Goal: Task Accomplishment & Management: Manage account settings

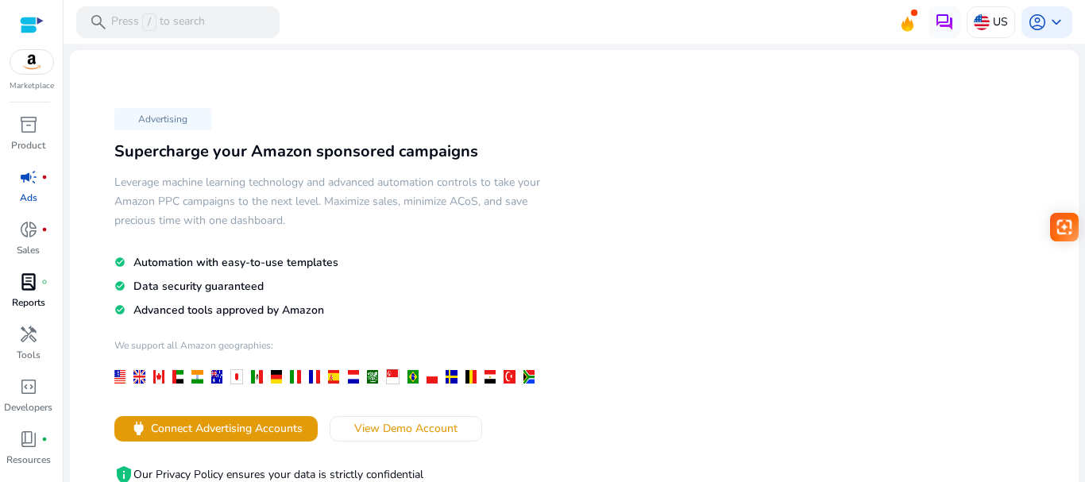
scroll to position [43, 0]
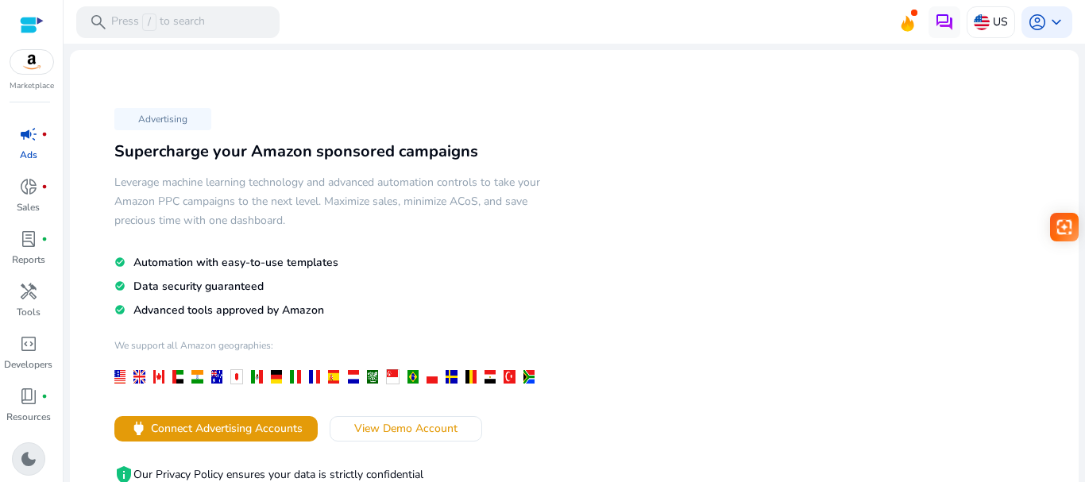
click at [33, 459] on span "dark_mode" at bounding box center [28, 458] width 19 height 19
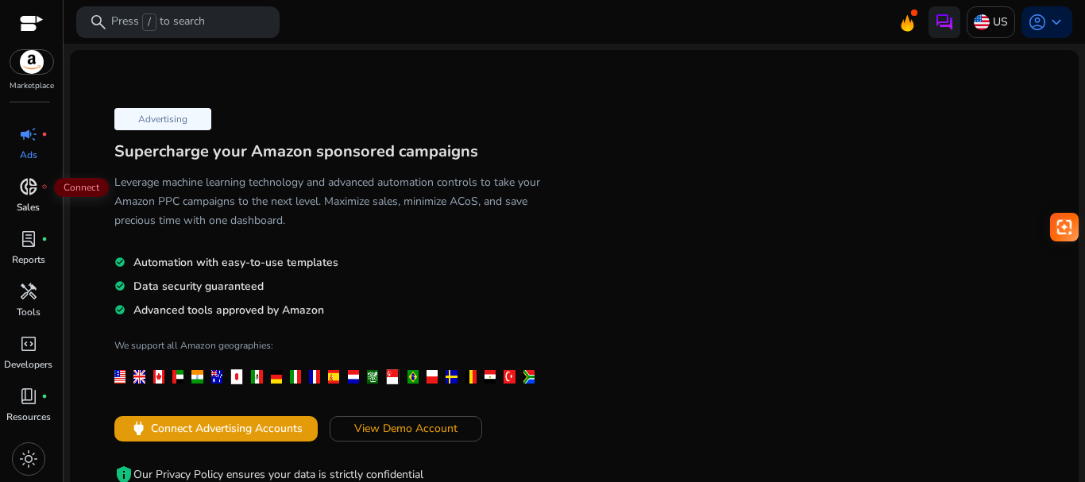
click at [26, 195] on span "donut_small" at bounding box center [28, 186] width 19 height 19
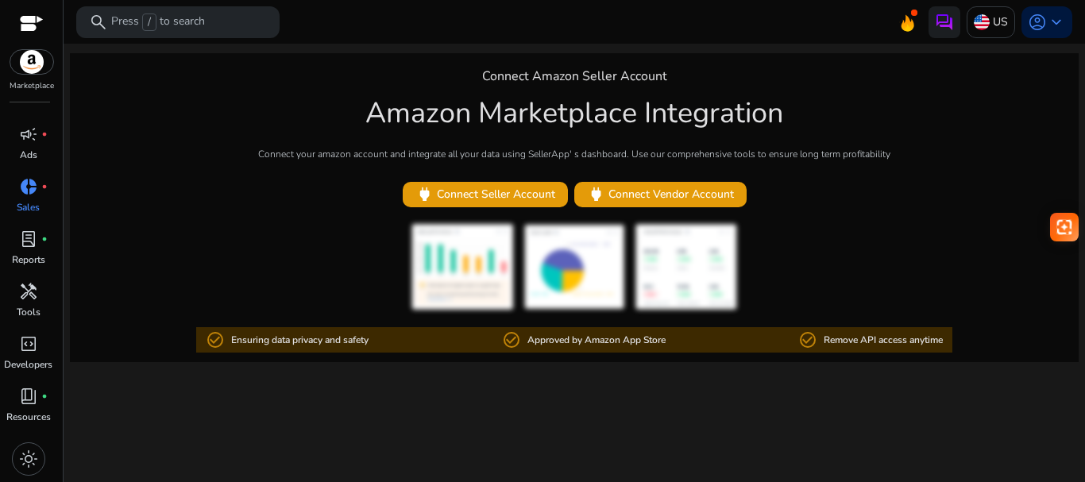
click at [835, 297] on div at bounding box center [574, 267] width 1009 height 89
click at [23, 142] on span "campaign" at bounding box center [28, 134] width 19 height 19
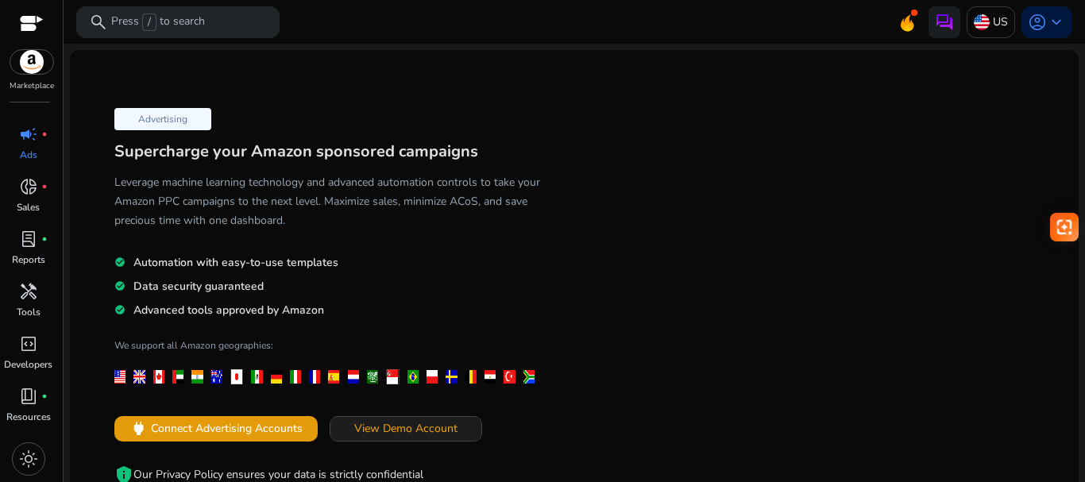
click at [391, 431] on span "View Demo Account" at bounding box center [405, 428] width 103 height 17
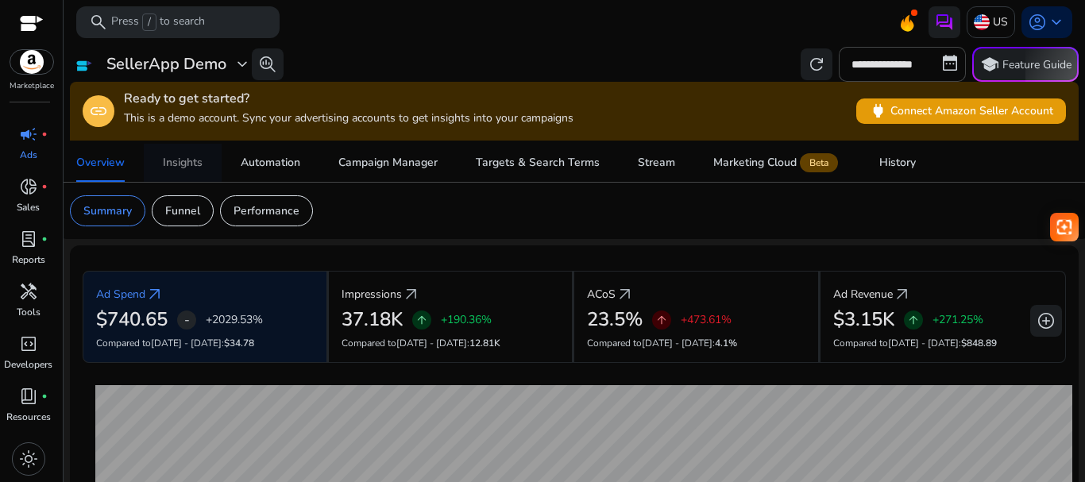
click at [187, 160] on div "Insights" at bounding box center [183, 162] width 40 height 11
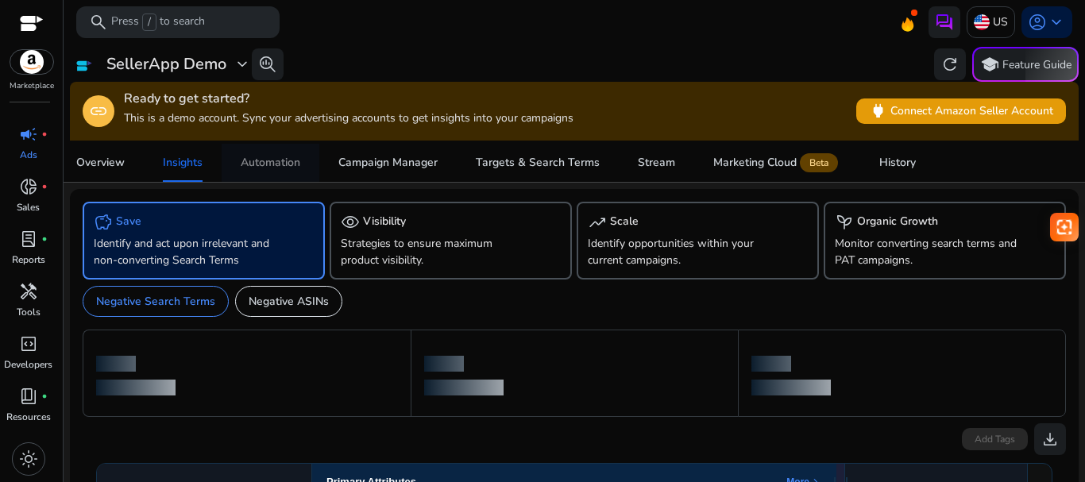
click at [256, 160] on div "Automation" at bounding box center [271, 162] width 60 height 11
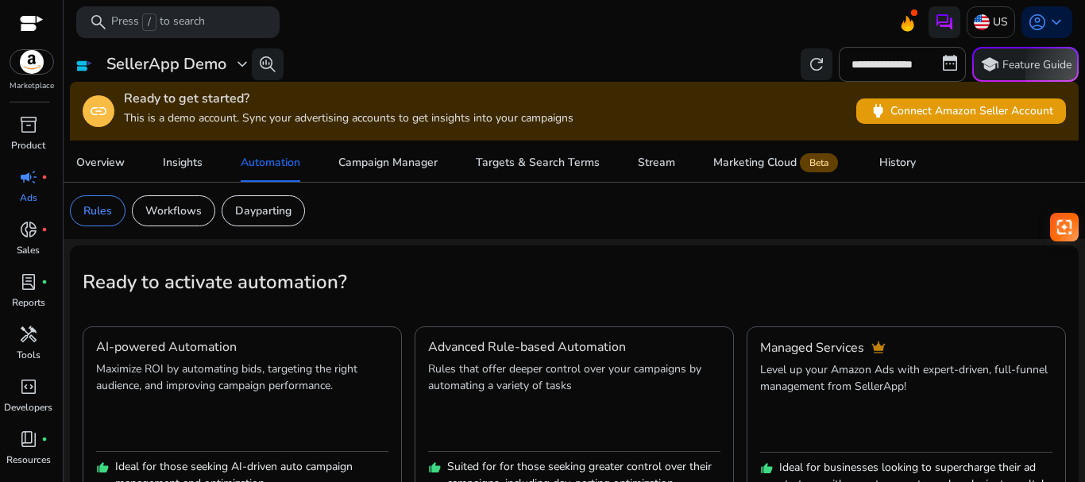
scroll to position [43, 0]
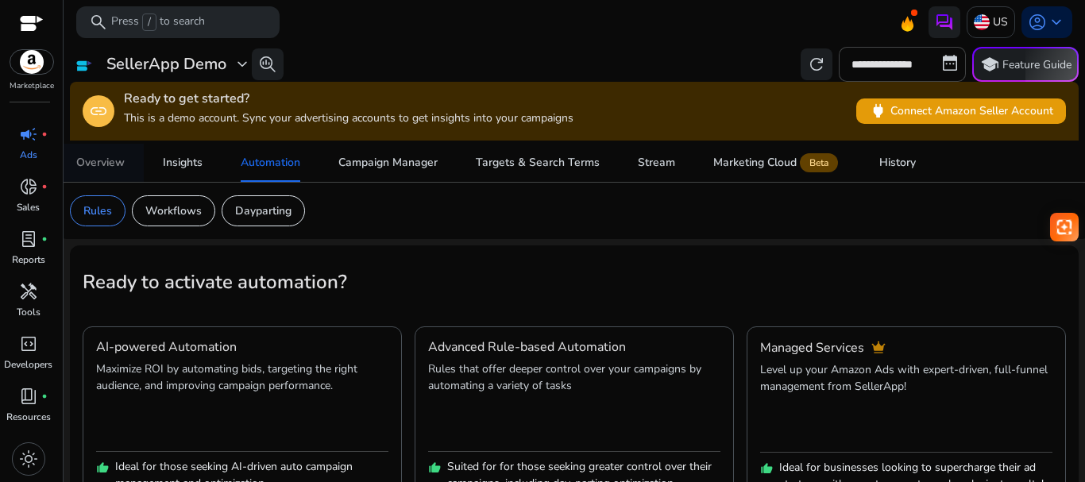
click at [96, 171] on span "Overview" at bounding box center [100, 163] width 48 height 38
click at [25, 22] on div at bounding box center [32, 25] width 24 height 18
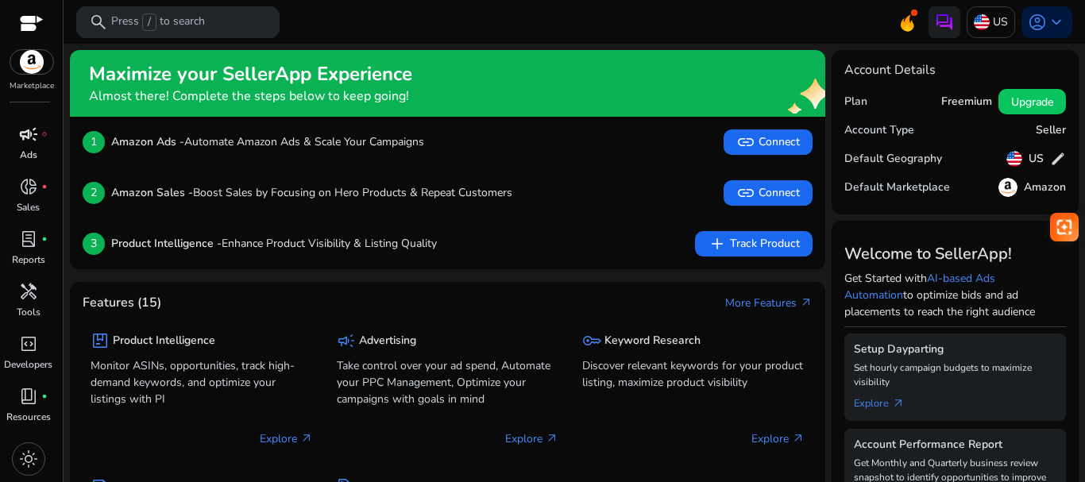
click at [17, 157] on link "campaign fiber_manual_record Ads" at bounding box center [28, 148] width 56 height 52
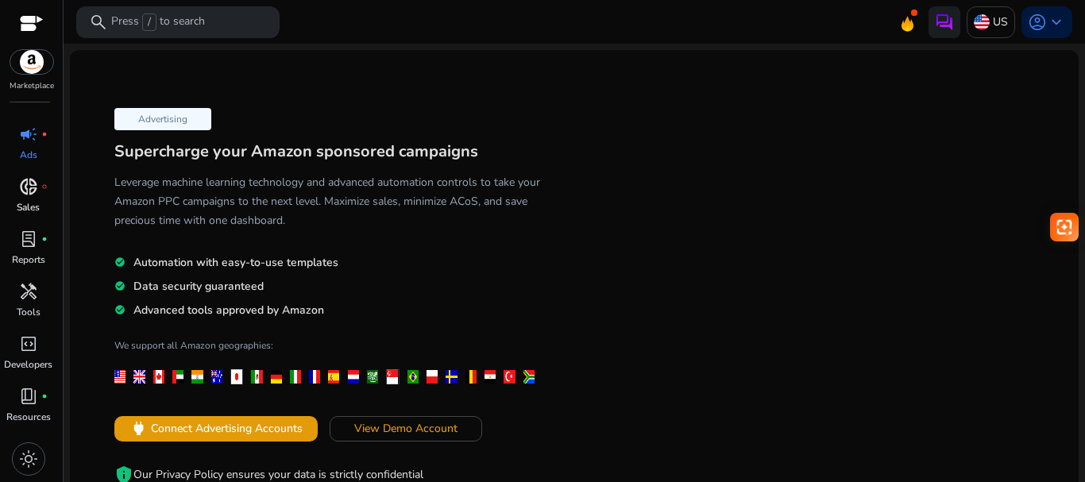
click at [19, 196] on span "donut_small" at bounding box center [28, 186] width 19 height 19
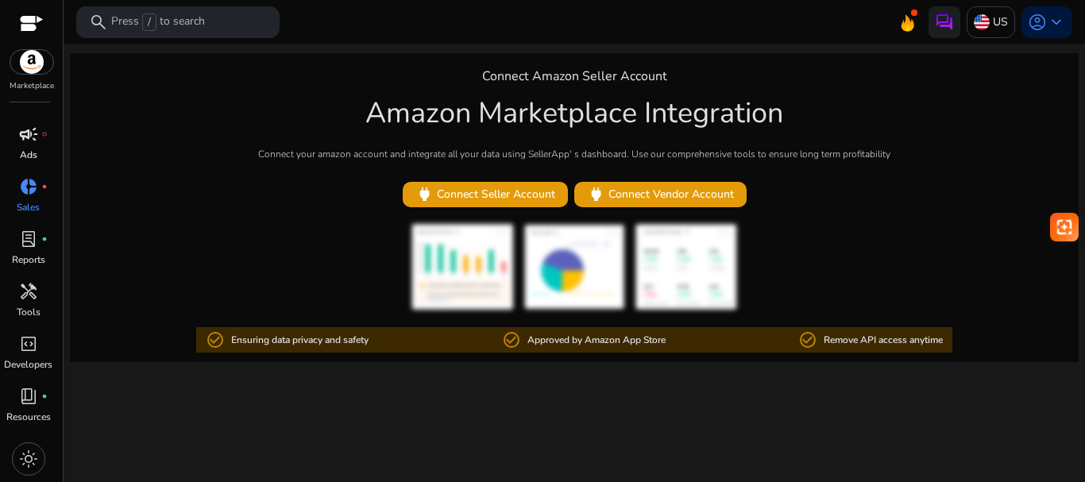
click at [25, 149] on p "Ads" at bounding box center [28, 155] width 17 height 14
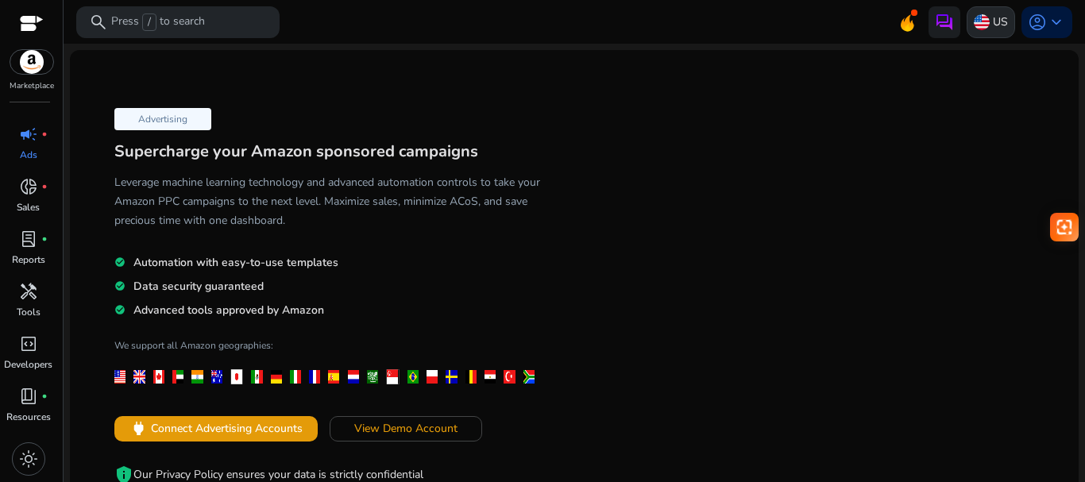
click at [993, 21] on p "US" at bounding box center [1000, 22] width 15 height 28
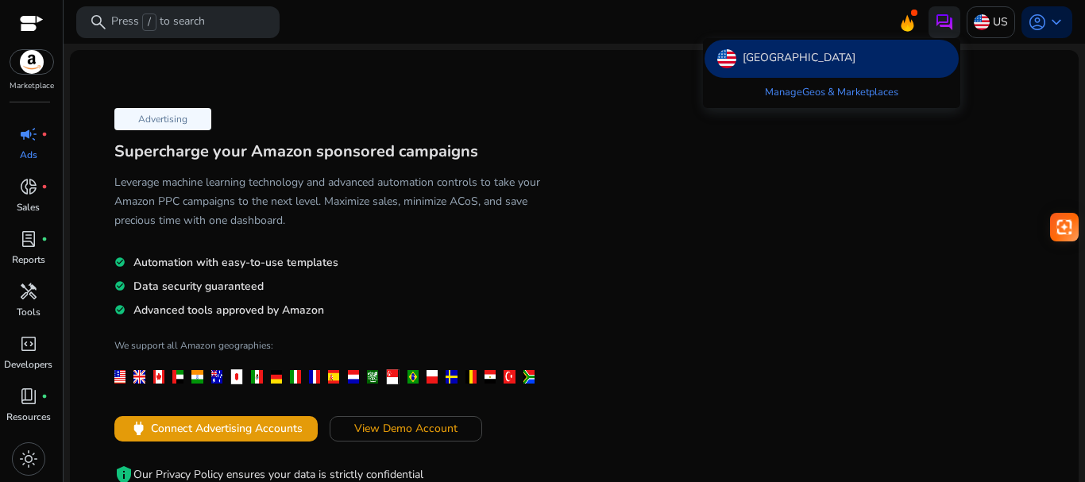
click at [890, 141] on div at bounding box center [542, 241] width 1085 height 482
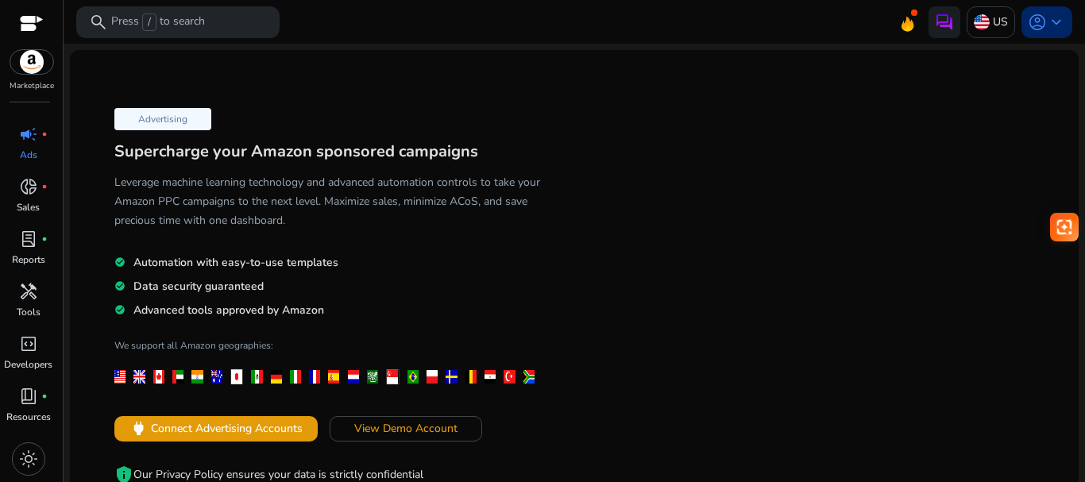
click at [1050, 21] on span "keyboard_arrow_down" at bounding box center [1056, 22] width 19 height 19
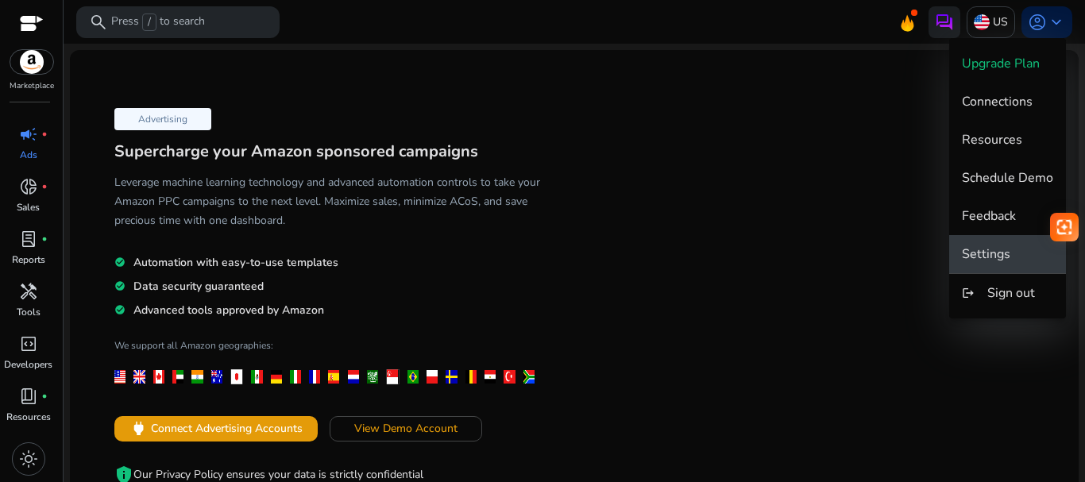
click at [962, 242] on button "Settings" at bounding box center [1007, 254] width 117 height 38
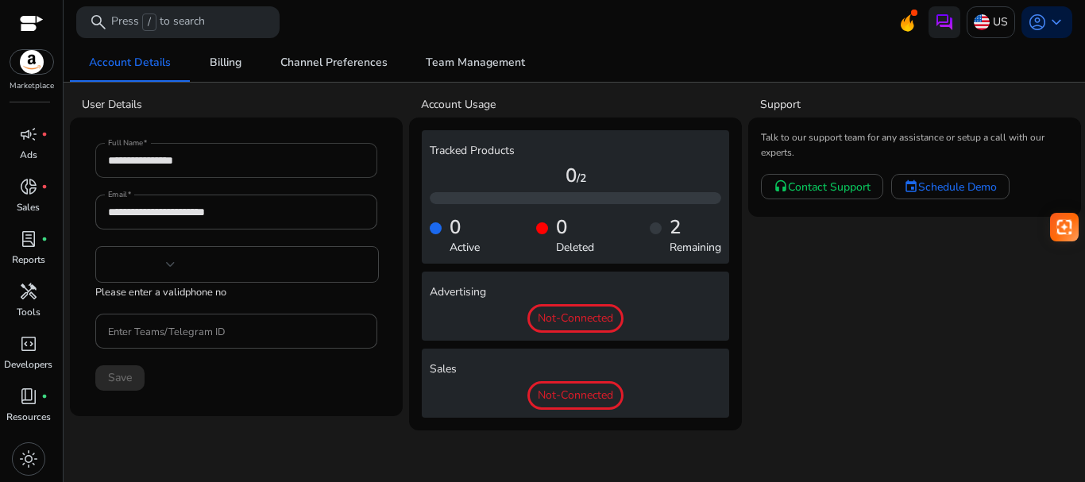
type input "***"
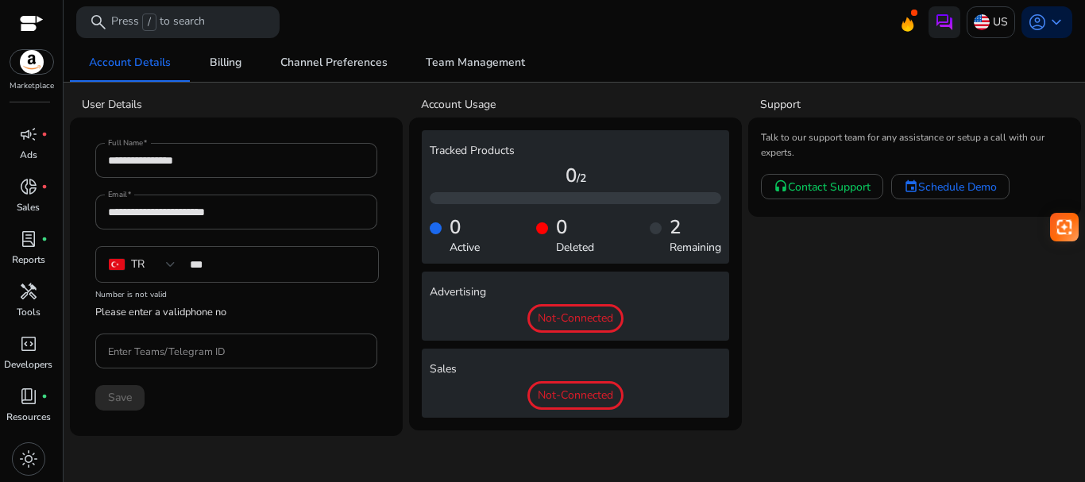
click at [33, 20] on div at bounding box center [32, 25] width 24 height 18
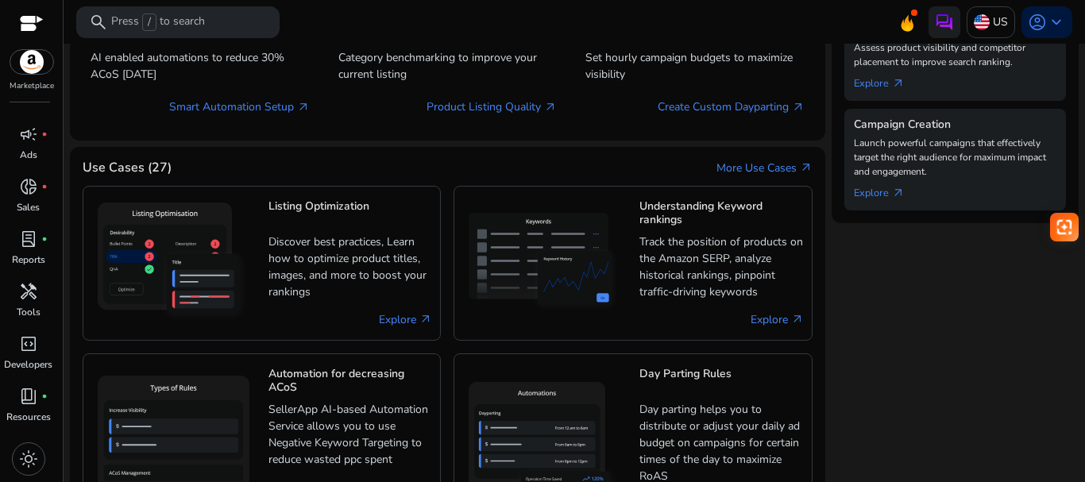
scroll to position [635, 0]
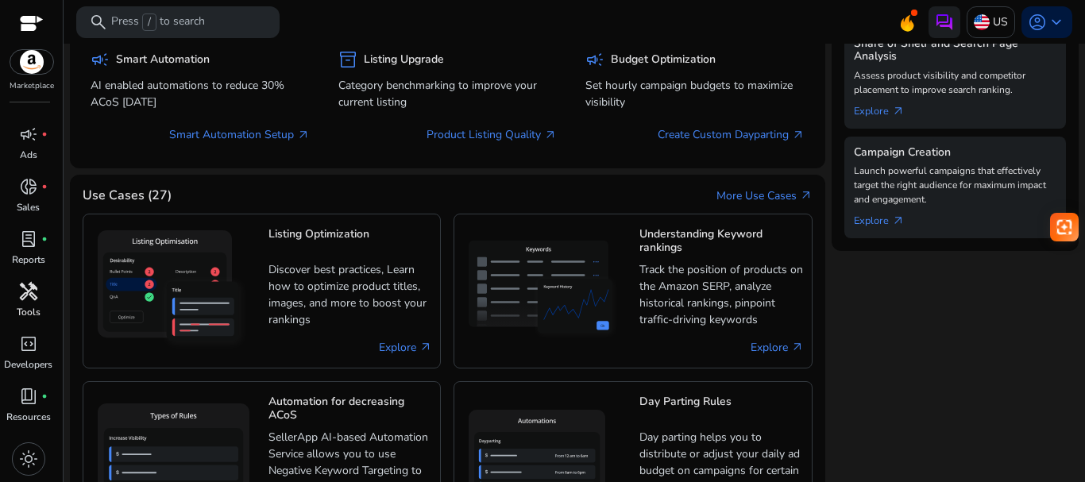
click at [21, 291] on span "handyman" at bounding box center [28, 291] width 19 height 19
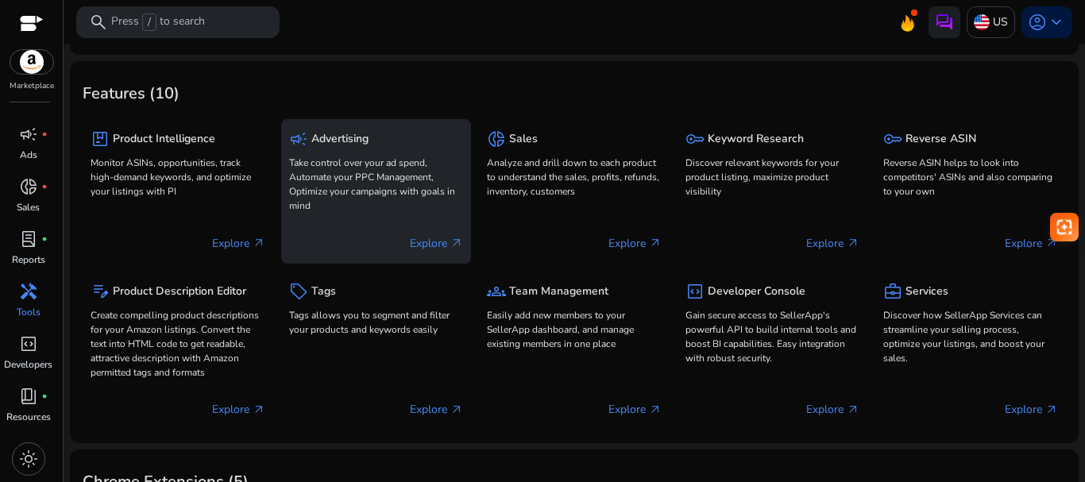
scroll to position [318, 0]
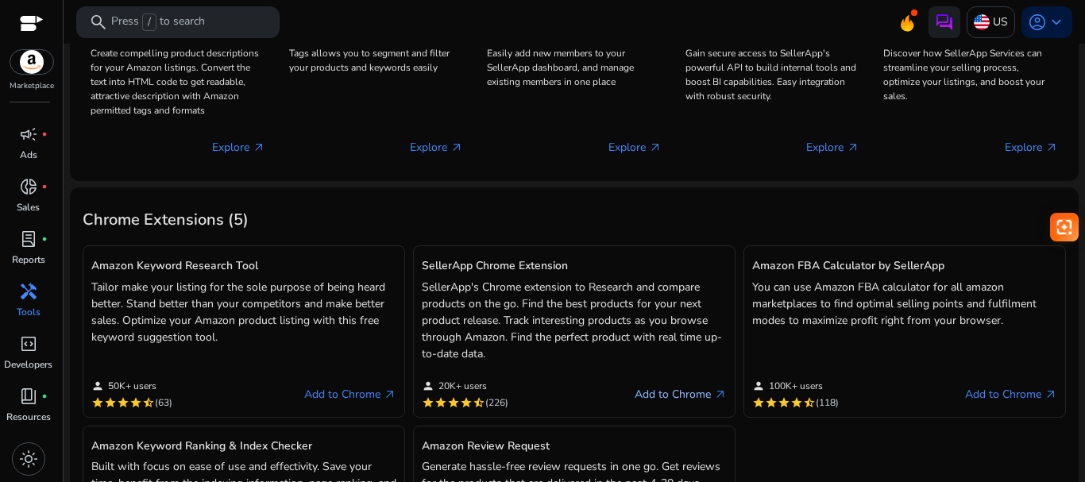
click at [655, 394] on link "Add to Chrome arrow_outward" at bounding box center [681, 394] width 92 height 19
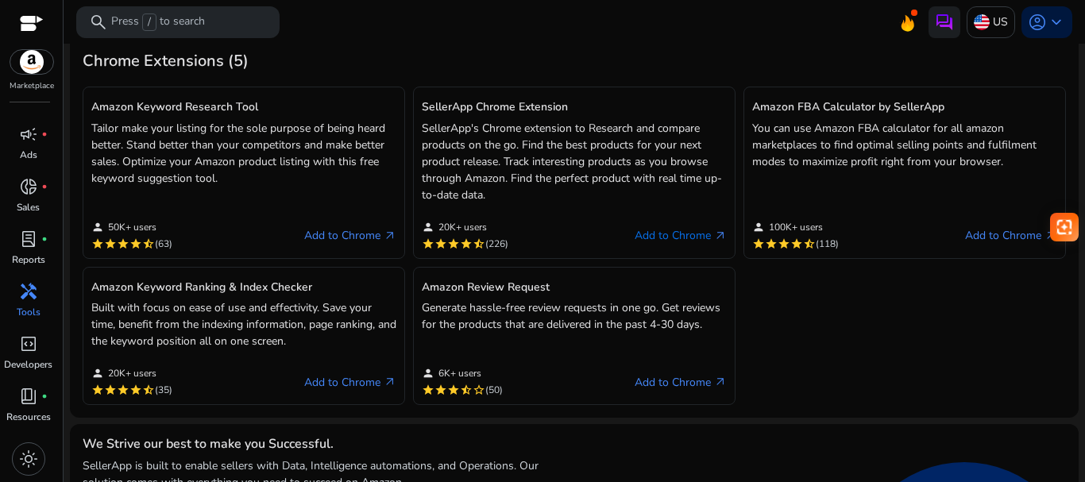
scroll to position [397, 0]
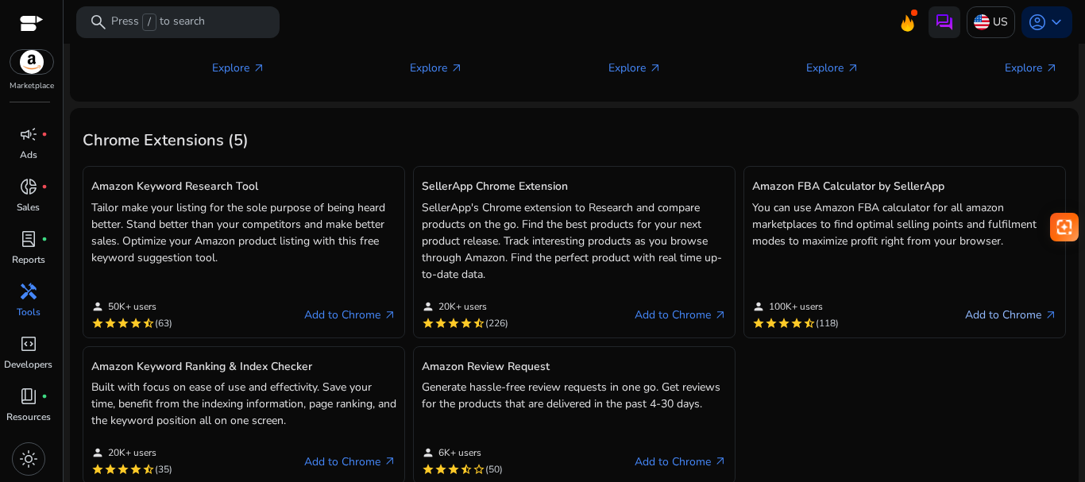
click at [983, 312] on link "Add to Chrome arrow_outward" at bounding box center [1011, 315] width 92 height 19
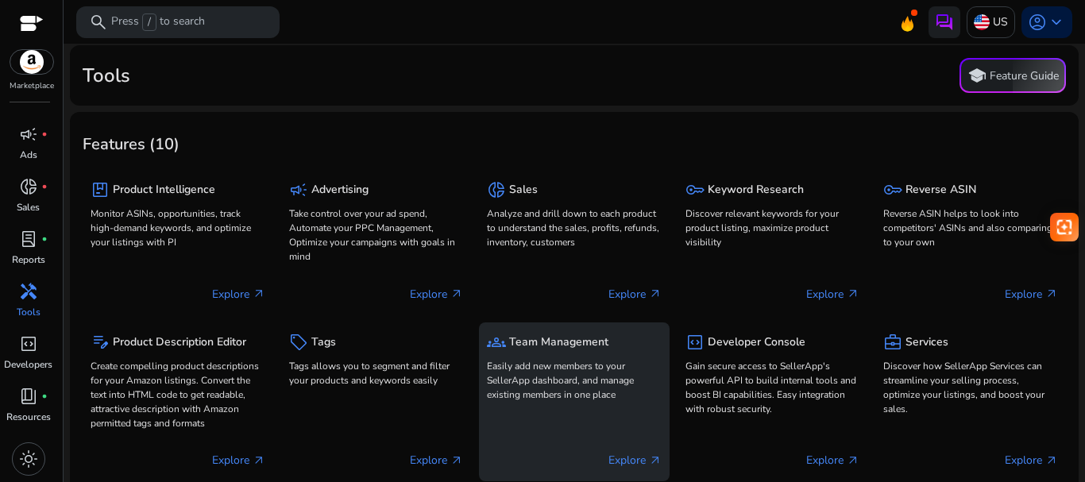
scroll to position [0, 0]
